Goal: Book appointment/travel/reservation

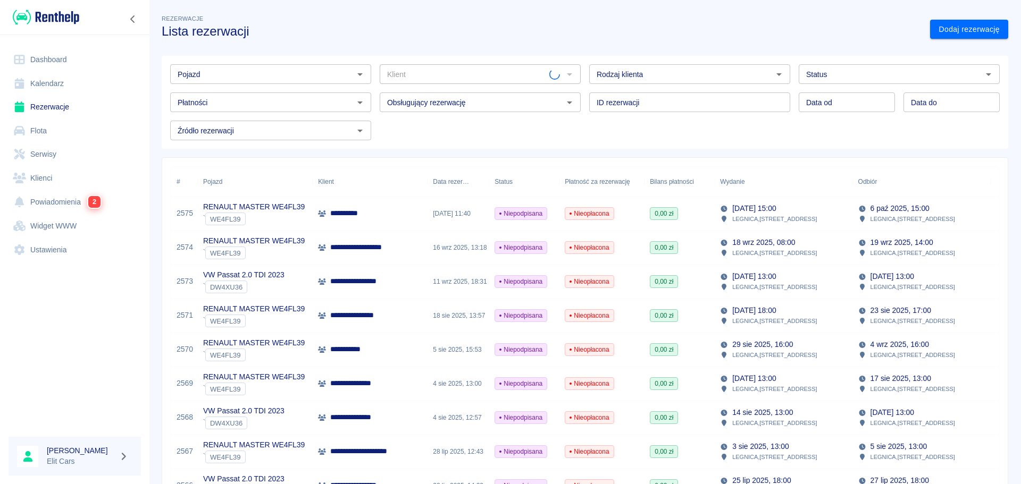
click at [211, 77] on input "Pojazd" at bounding box center [261, 74] width 177 height 13
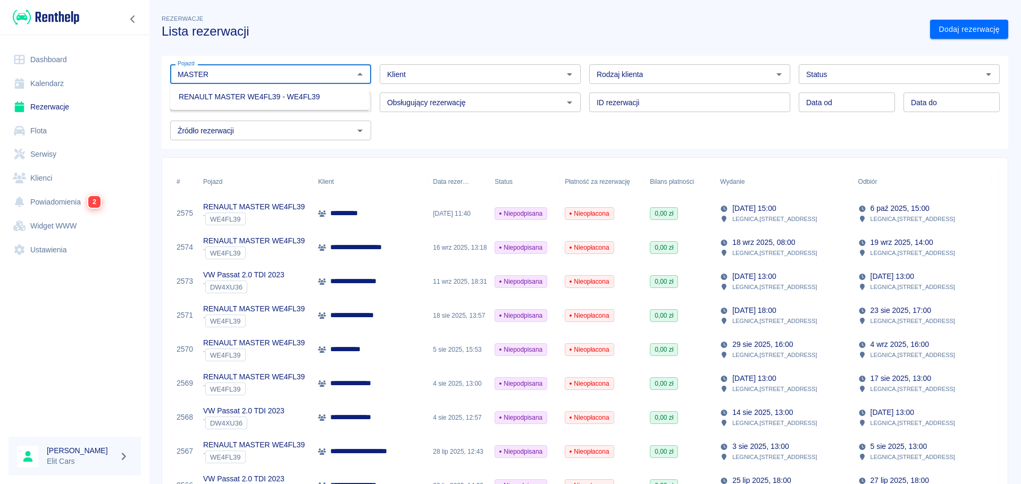
click at [224, 103] on li "RENAULT MASTER WE4FL39 - WE4FL39" at bounding box center [269, 97] width 199 height 18
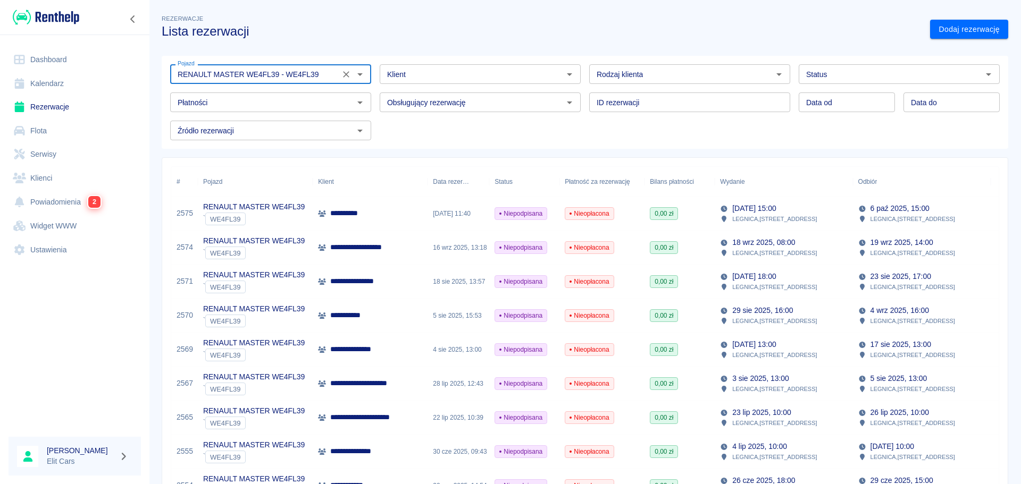
type input "RENAULT MASTER WE4FL39 - WE4FL39"
type input "DD.MM.YYYY"
click at [840, 100] on input "DD.MM.YYYY" at bounding box center [846, 102] width 96 height 20
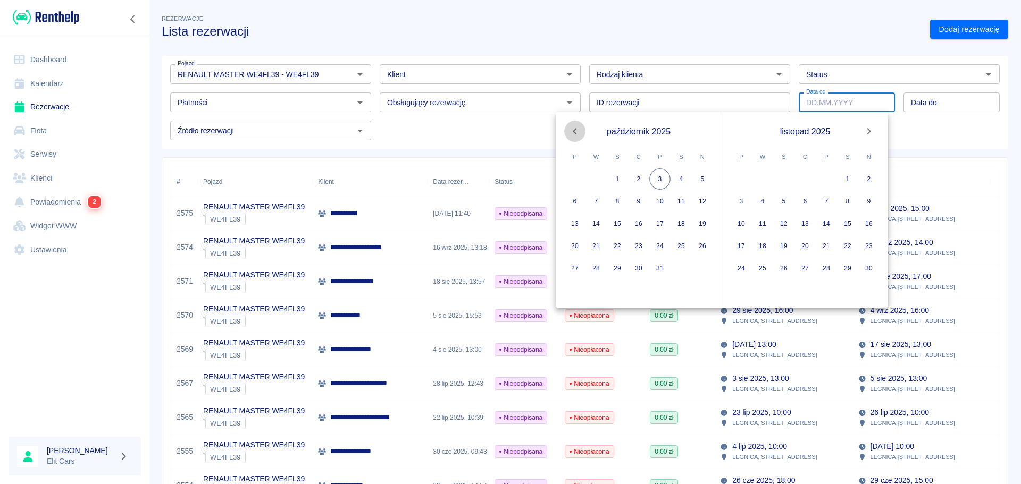
click at [570, 128] on icon "Previous month" at bounding box center [574, 131] width 13 height 13
click at [577, 223] on button "14" at bounding box center [574, 223] width 21 height 21
type input "[DATE]"
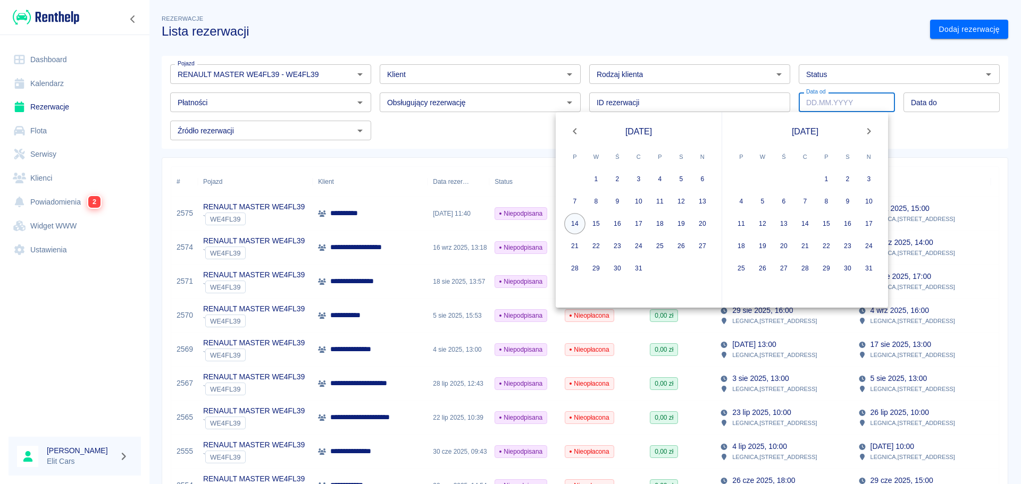
type input "DD.MM.YYYY"
click at [628, 246] on div "21 22 23 24 25 26 27" at bounding box center [638, 245] width 166 height 21
click at [639, 245] on button "24" at bounding box center [638, 245] width 21 height 21
type input "[DATE]"
